Goal: Check status: Check status

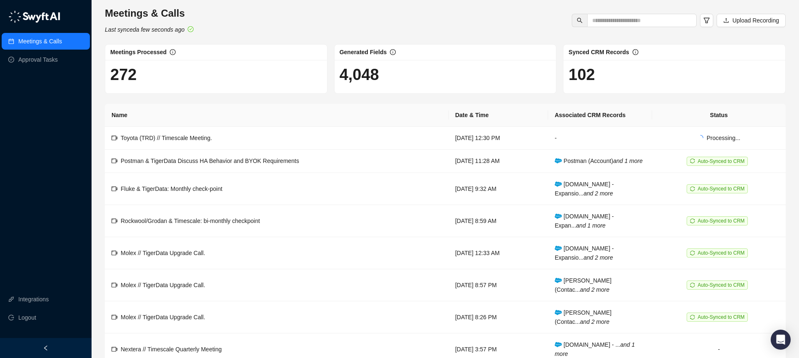
click at [62, 41] on link "Meetings & Calls" at bounding box center [40, 41] width 44 height 17
click at [289, 139] on td "Toyota (TRD) // Timescale Meeting." at bounding box center [277, 138] width 344 height 23
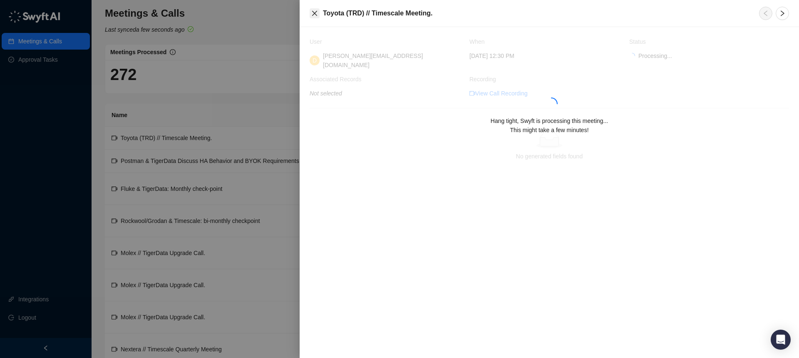
click at [316, 14] on icon "close" at bounding box center [314, 13] width 7 height 7
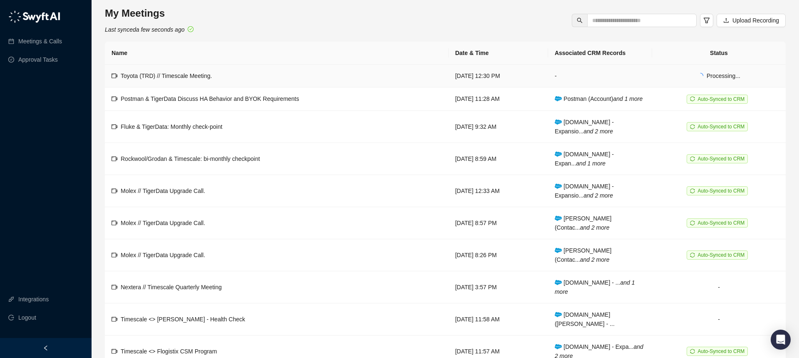
click at [202, 75] on span "Toyota (TRD) // Timescale Meeting." at bounding box center [166, 75] width 91 height 7
